Goal: Navigation & Orientation: Find specific page/section

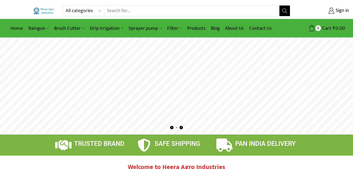
click at [17, 6] on div "All categories Accessories Air Release Valve Brush Cutter Domestic Use Drip Irr…" at bounding box center [176, 10] width 353 height 11
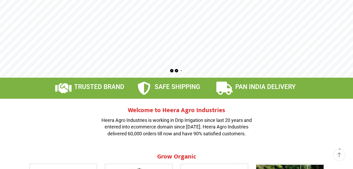
scroll to position [71, 0]
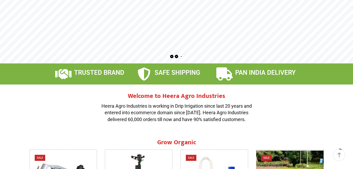
drag, startPoint x: 352, startPoint y: 44, endPoint x: 357, endPoint y: 44, distance: 5.0
click at [352, 44] on rs-layer at bounding box center [176, 15] width 353 height 96
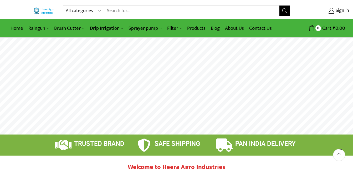
scroll to position [71, 0]
